Goal: Task Accomplishment & Management: Use online tool/utility

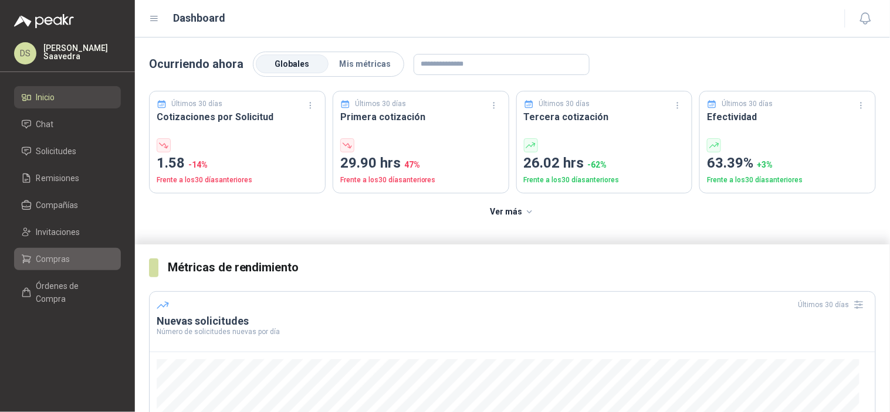
click at [73, 257] on li "Compras" at bounding box center [67, 259] width 93 height 13
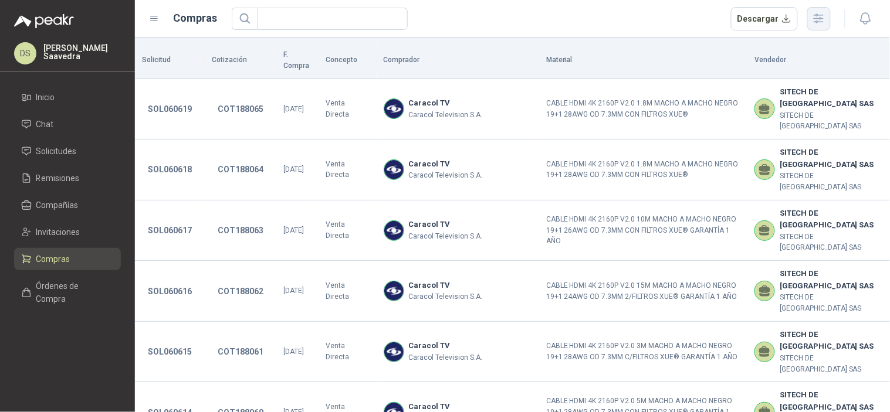
click at [820, 14] on icon "button" at bounding box center [818, 18] width 13 height 13
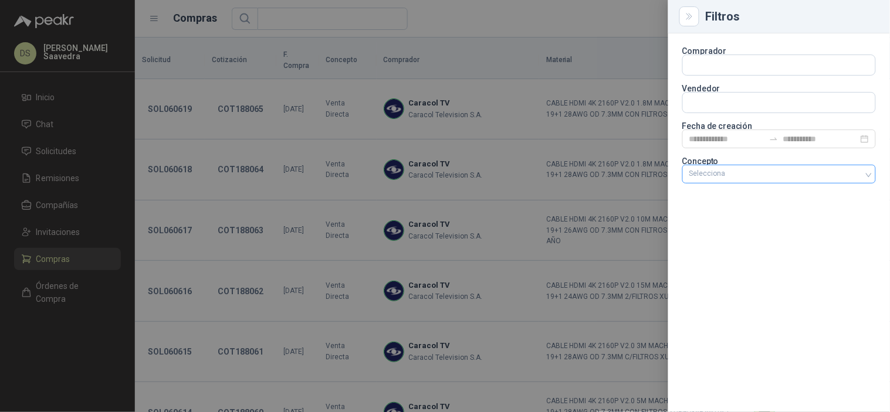
click at [820, 180] on div "Selecciona" at bounding box center [779, 174] width 194 height 19
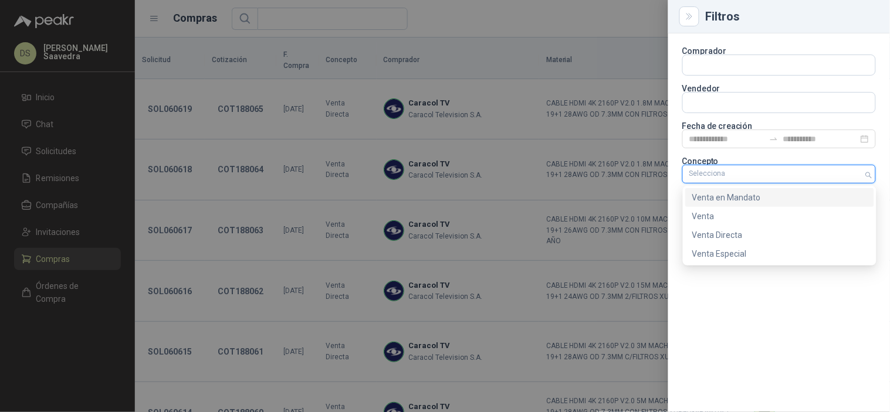
click at [785, 195] on div "Venta en Mandato" at bounding box center [779, 197] width 175 height 13
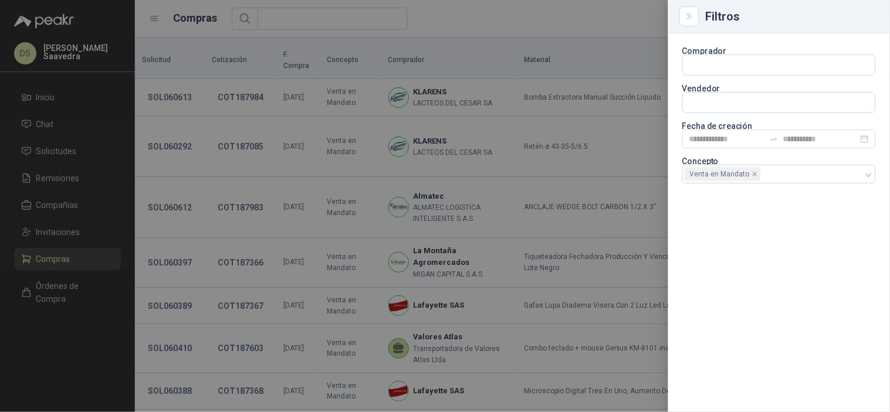
click at [500, 19] on div at bounding box center [445, 206] width 890 height 412
